Goal: Task Accomplishment & Management: Manage account settings

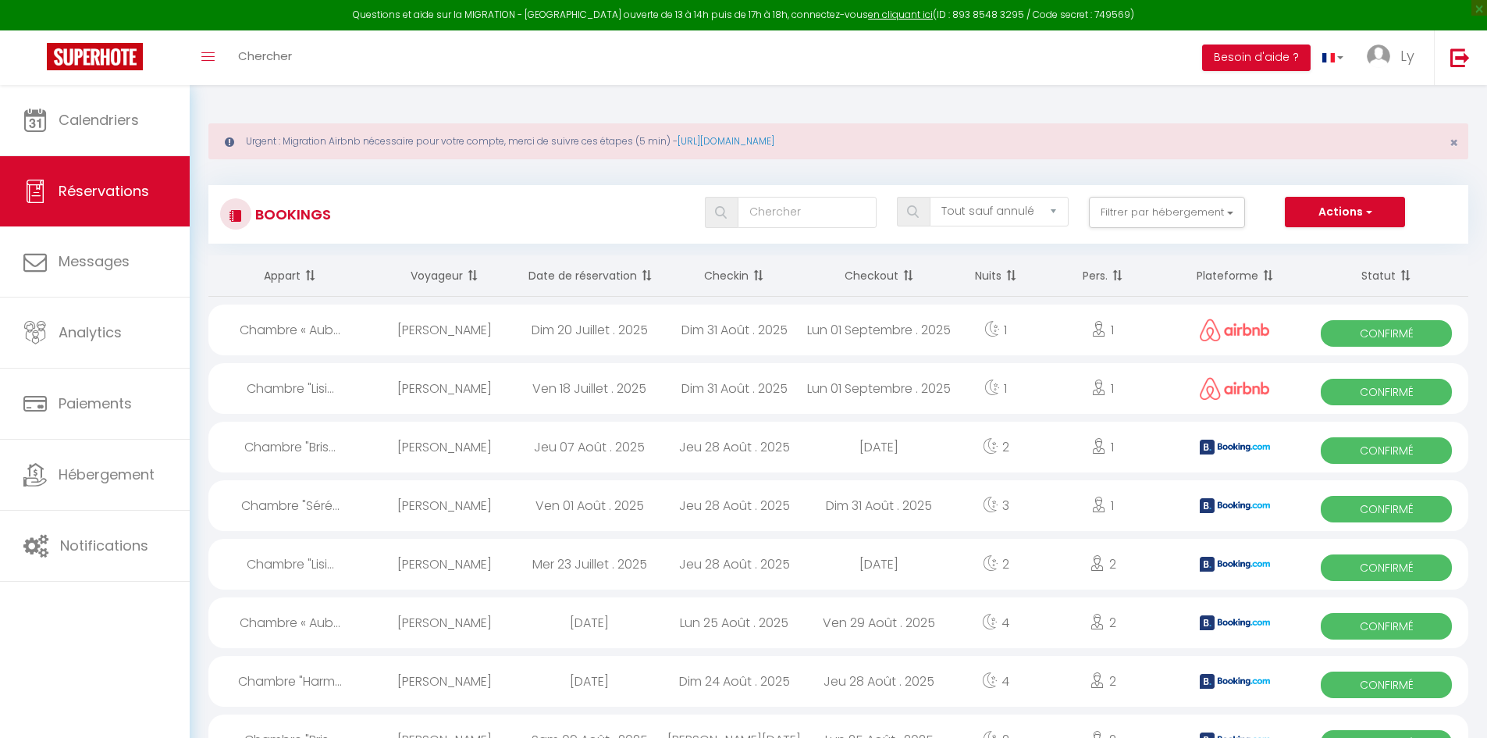
select select "not_cancelled"
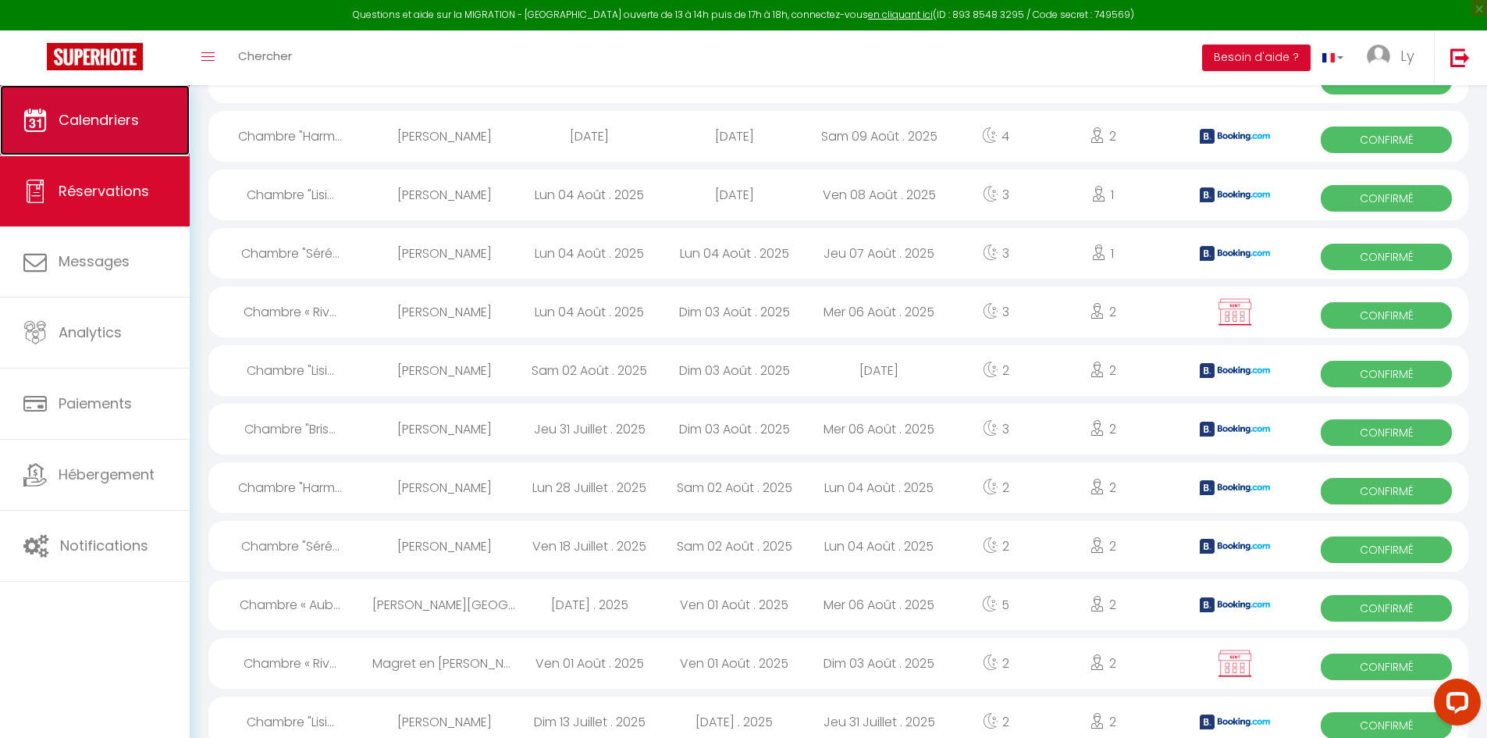
click at [144, 130] on link "Calendriers" at bounding box center [95, 120] width 190 height 70
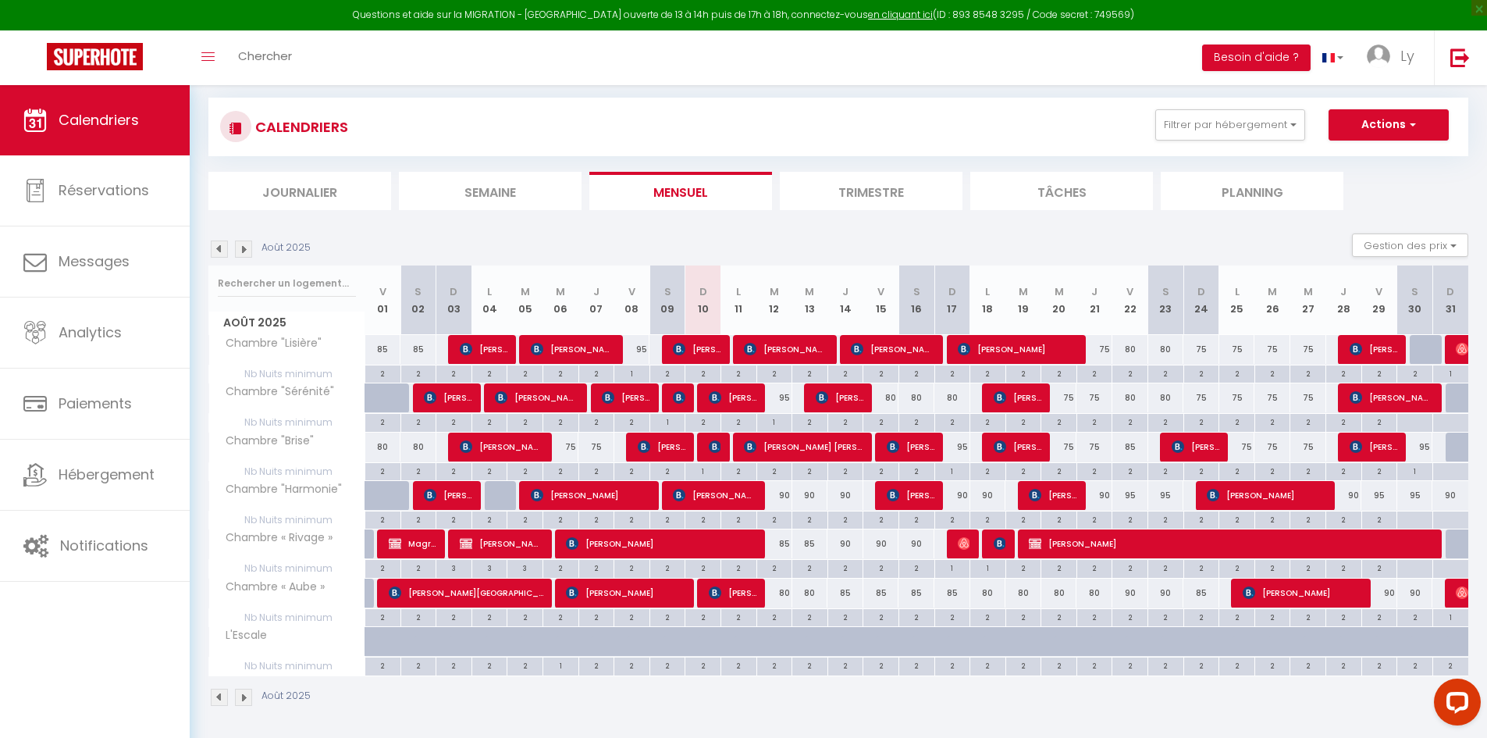
scroll to position [91, 0]
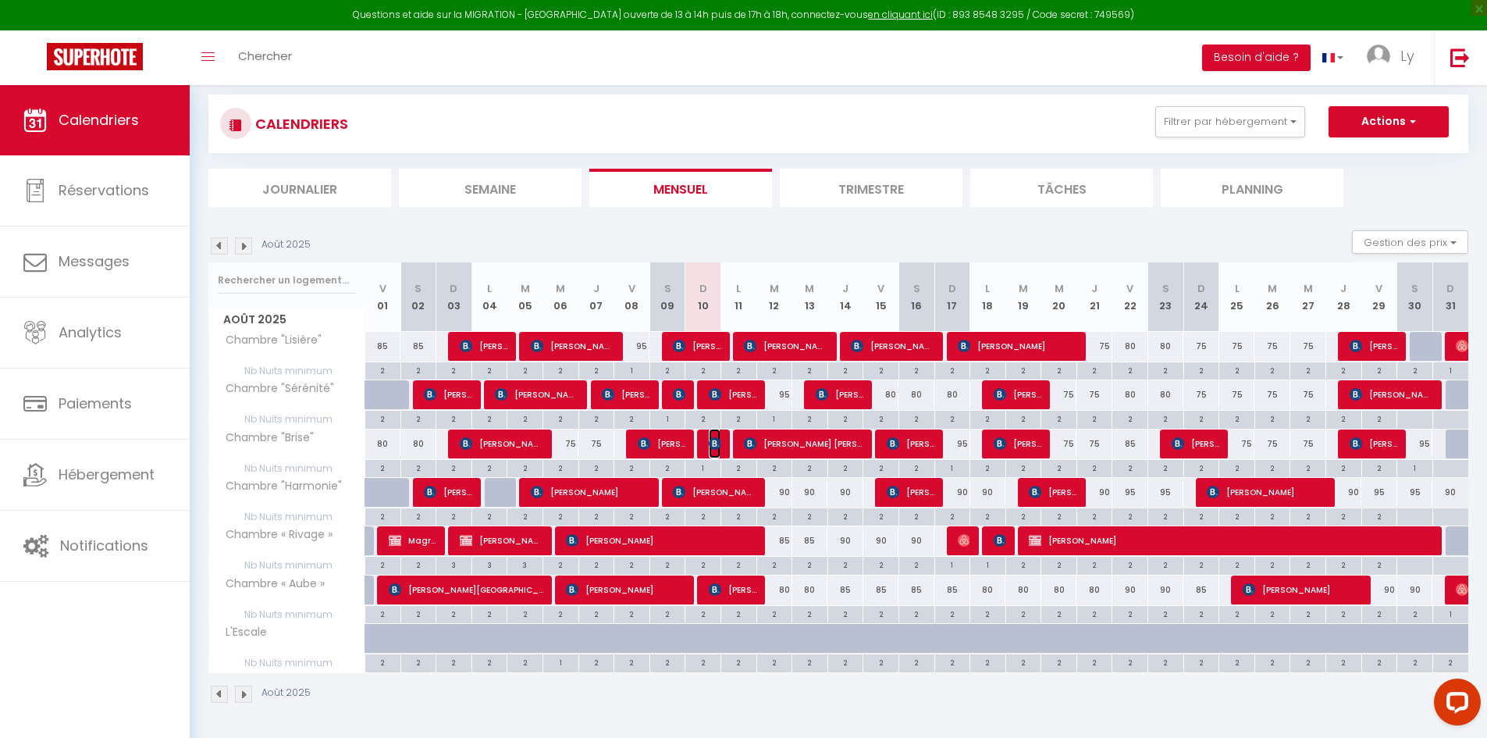
click at [718, 444] on img at bounding box center [715, 443] width 12 height 12
select select "OK"
select select "KO"
select select "0"
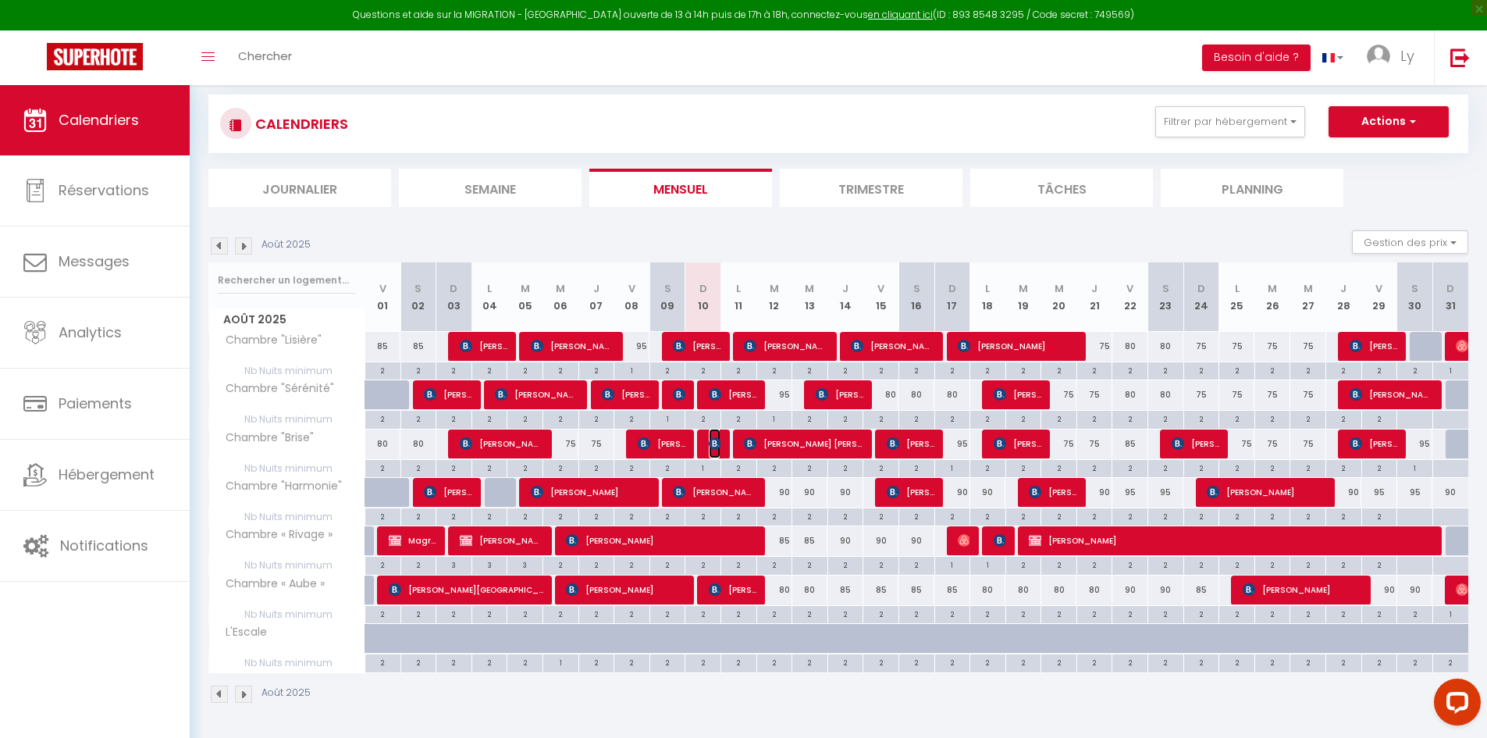
select select "1"
select select
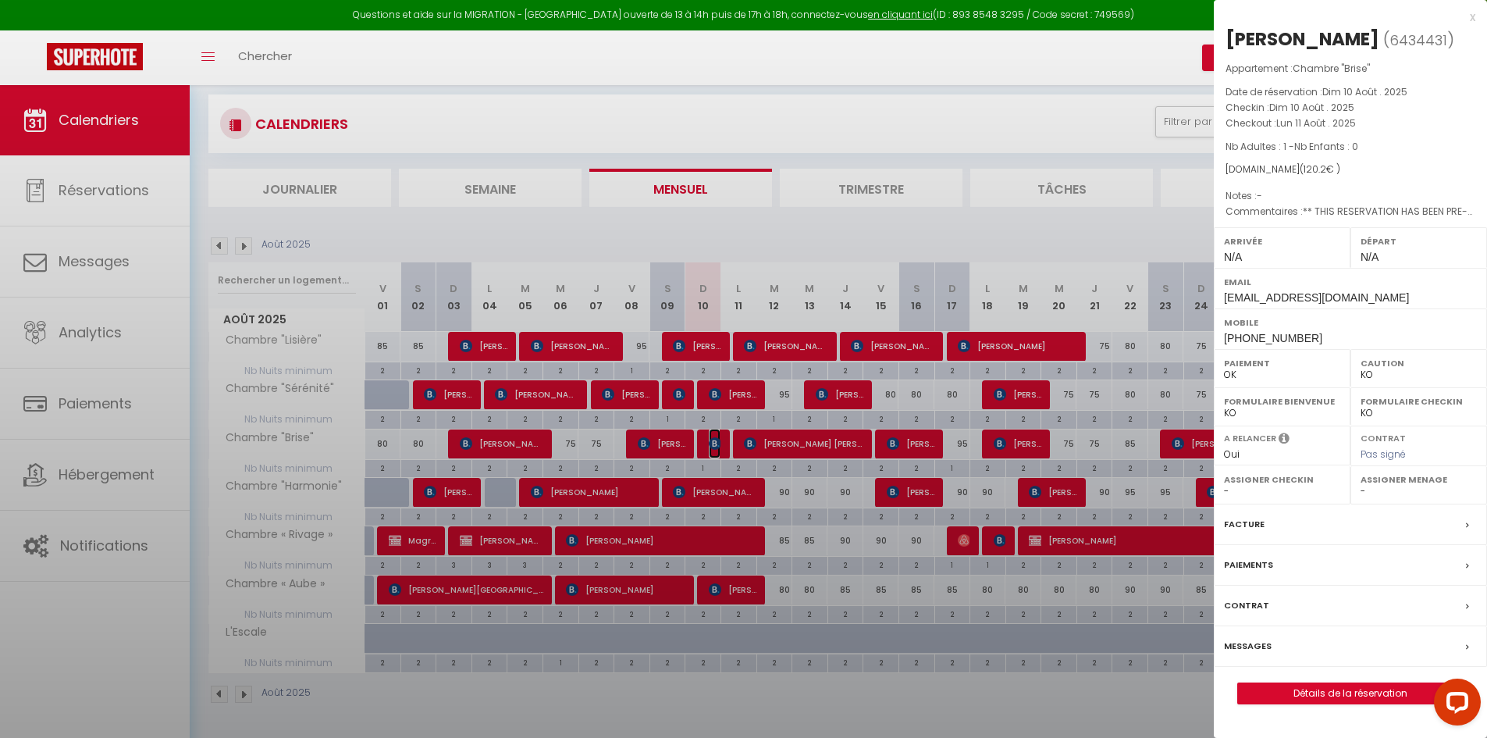
select select "22619"
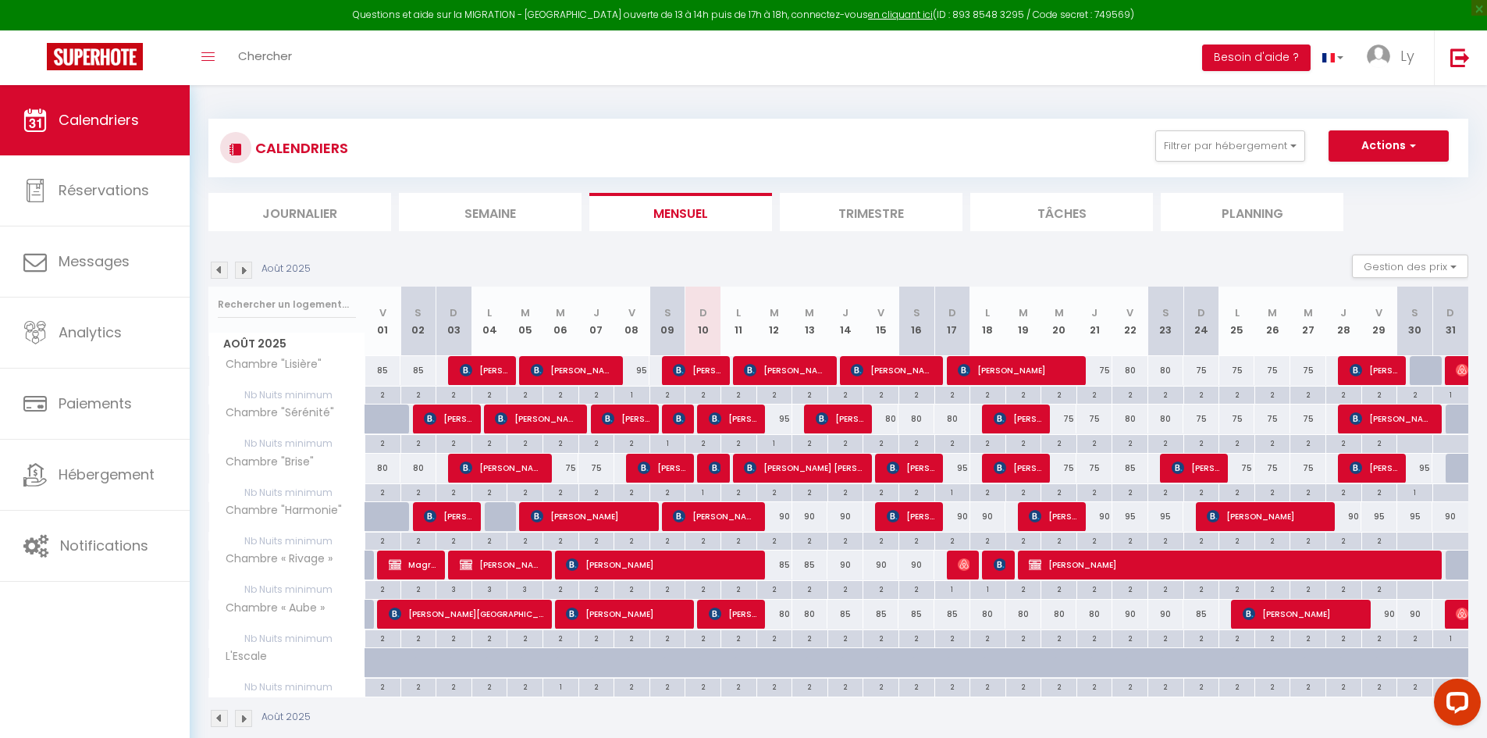
scroll to position [78, 0]
